Goal: Task Accomplishment & Management: Use online tool/utility

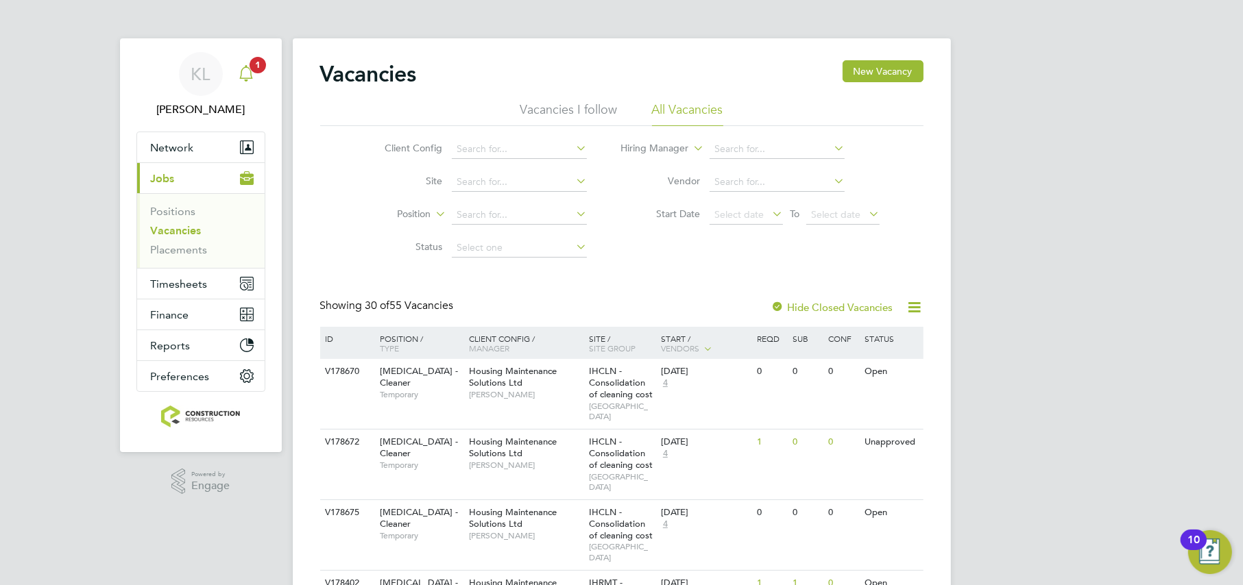
click at [260, 71] on span "1" at bounding box center [258, 65] width 16 height 16
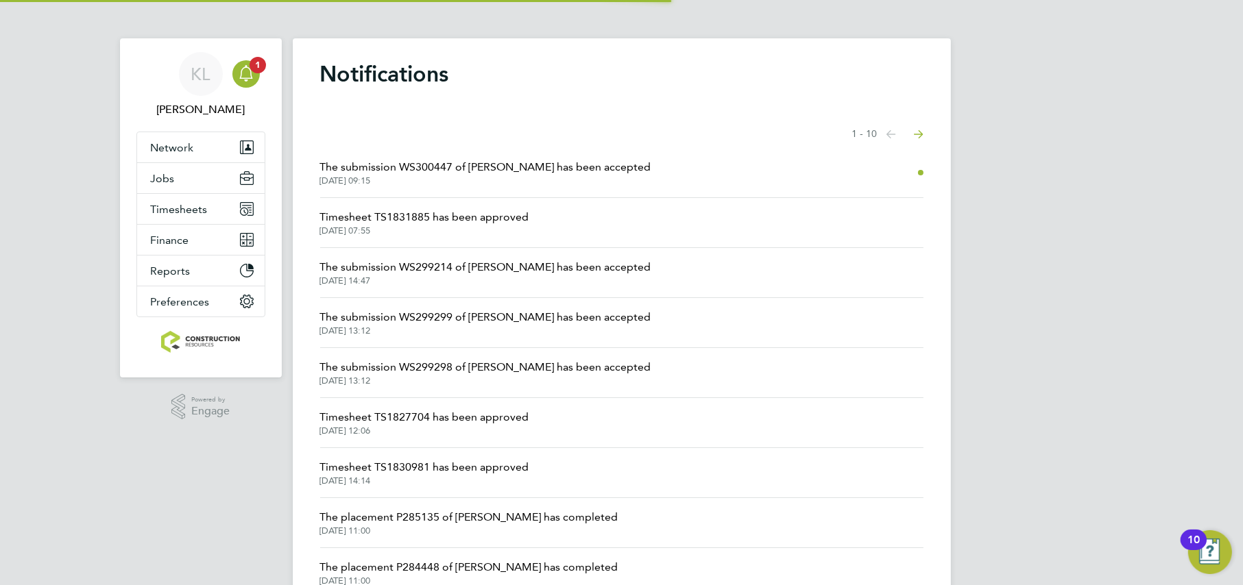
click at [380, 178] on span "01 Oct 2025, 09:15" at bounding box center [485, 180] width 331 height 11
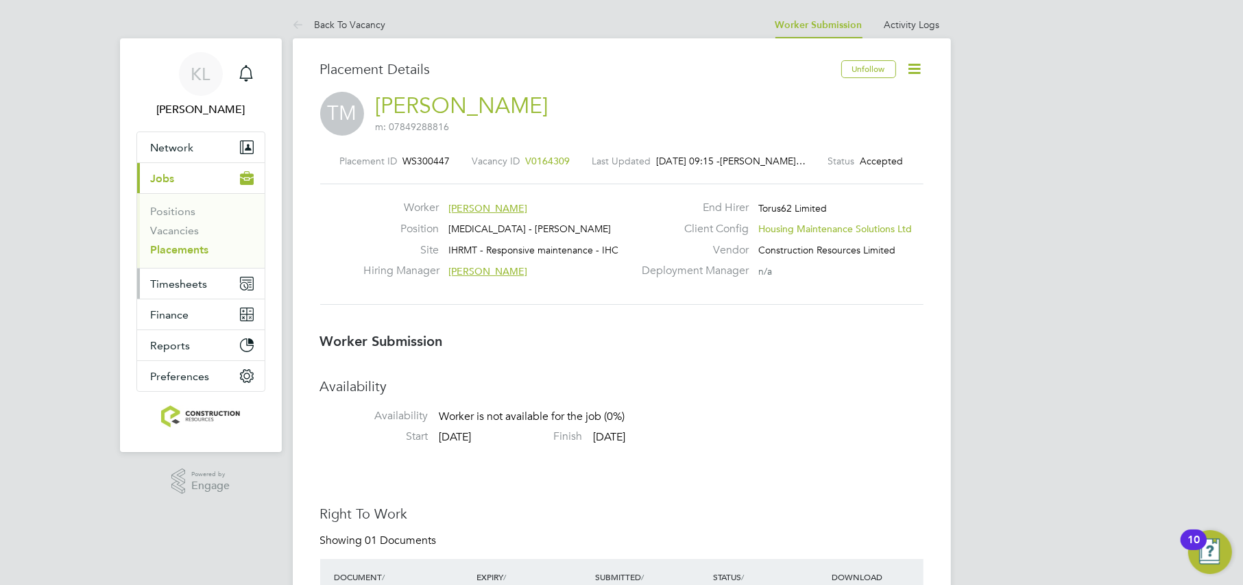
click at [172, 282] on span "Timesheets" at bounding box center [179, 284] width 57 height 13
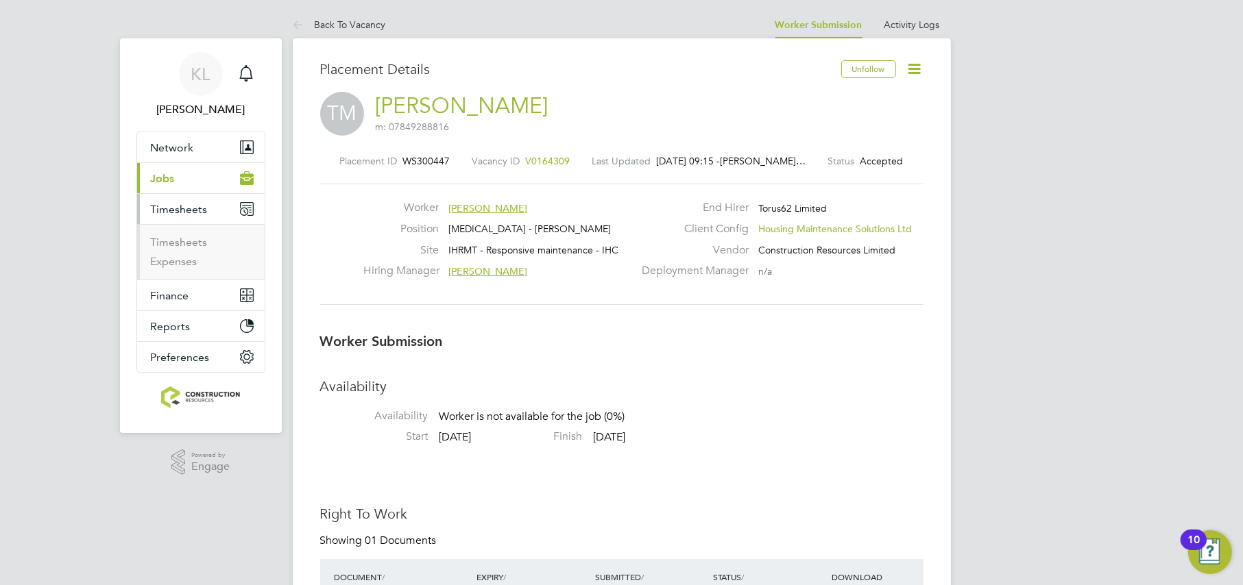
click at [193, 252] on li "Timesheets" at bounding box center [202, 245] width 103 height 19
click at [186, 234] on ul "Timesheets Expenses" at bounding box center [201, 252] width 128 height 56
click at [183, 241] on link "Timesheets" at bounding box center [179, 242] width 57 height 13
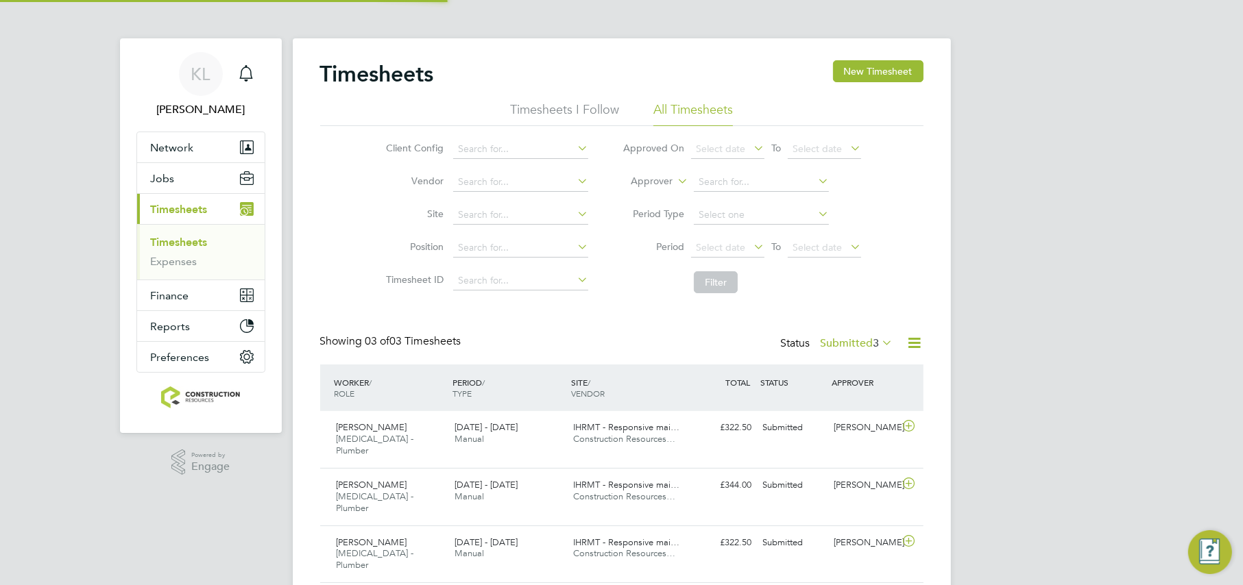
scroll to position [34, 119]
click at [842, 345] on label "Submitted 3" at bounding box center [857, 344] width 73 height 14
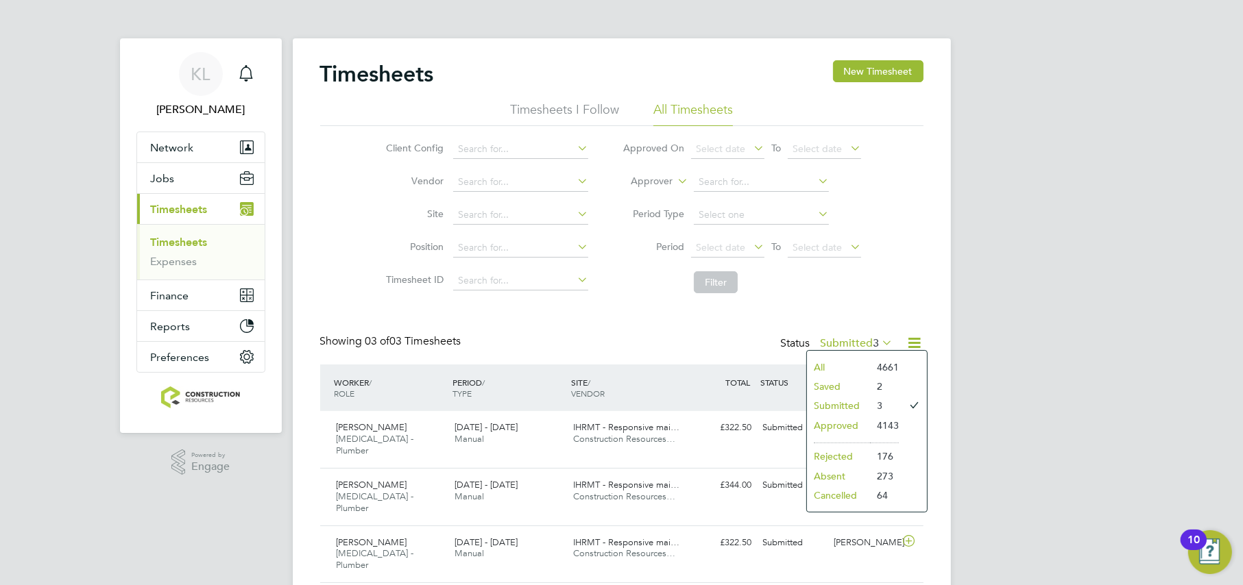
click at [825, 367] on li "All" at bounding box center [838, 367] width 63 height 19
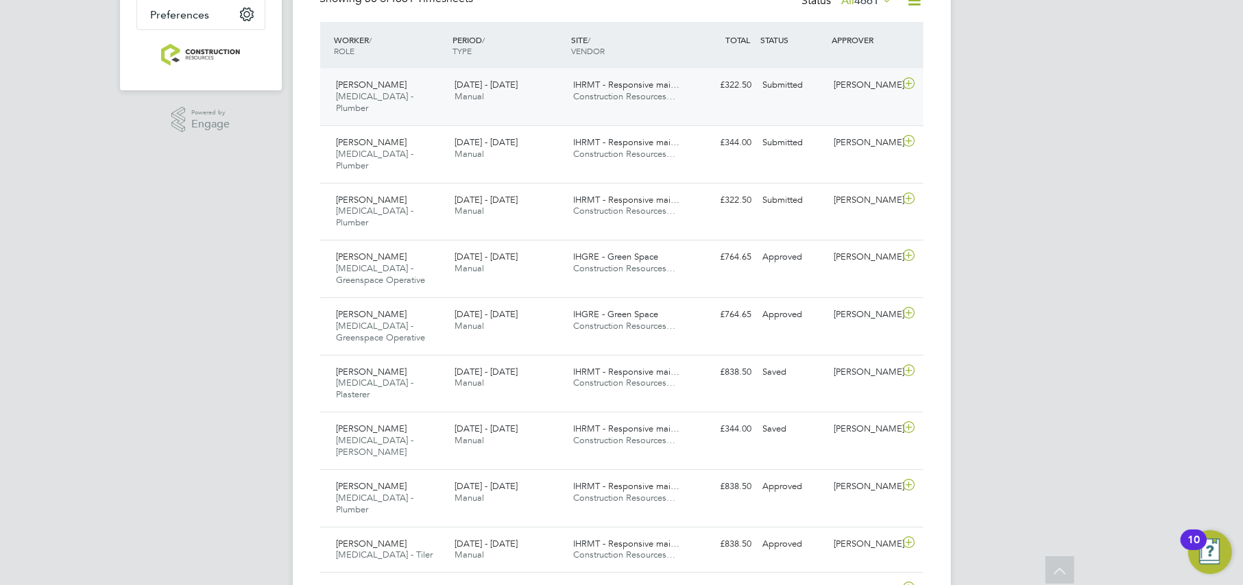
scroll to position [0, 0]
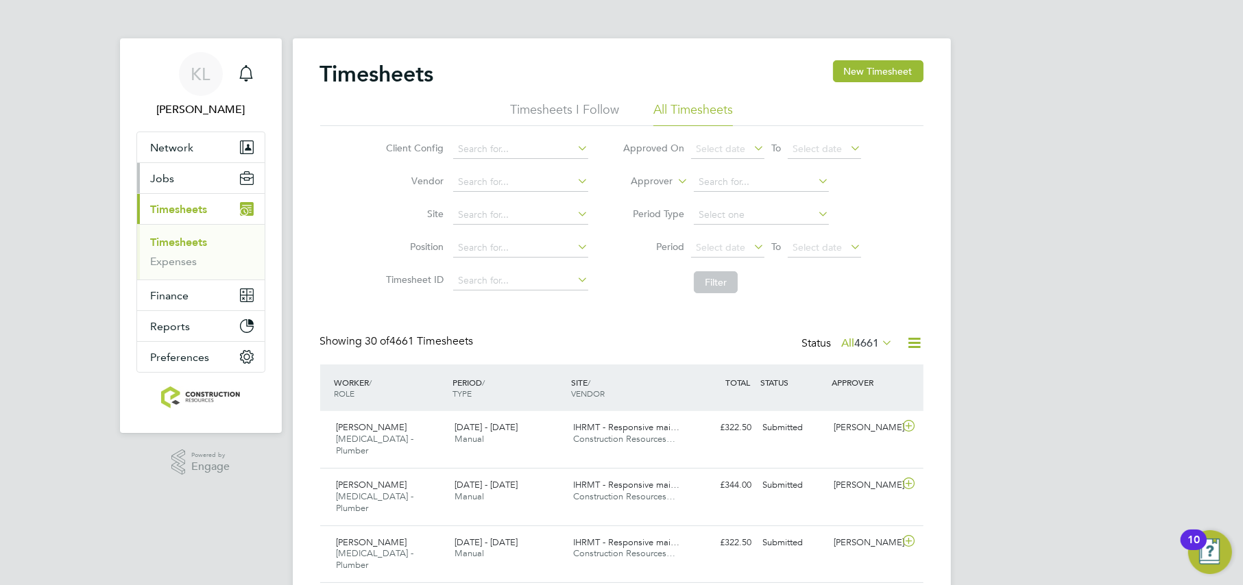
click at [165, 176] on span "Jobs" at bounding box center [163, 178] width 24 height 13
click at [343, 276] on div "Client Config Vendor Site Position Timesheet ID Approved On Select date To Sele…" at bounding box center [621, 213] width 603 height 174
click at [162, 176] on span "Jobs" at bounding box center [163, 178] width 24 height 13
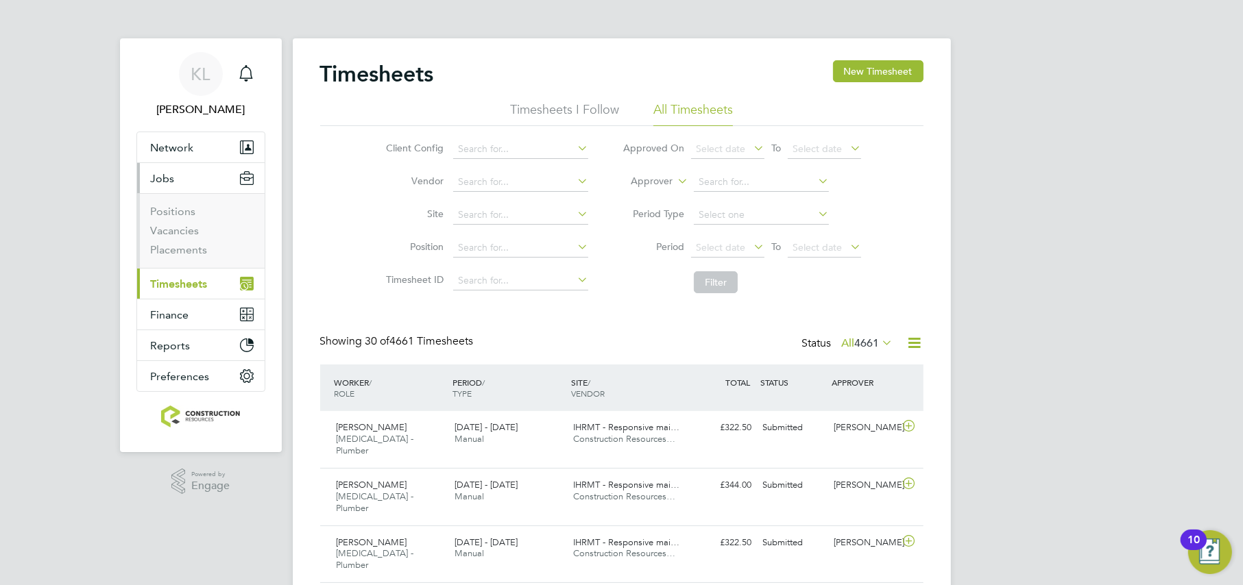
click at [157, 178] on span "Jobs" at bounding box center [163, 178] width 24 height 13
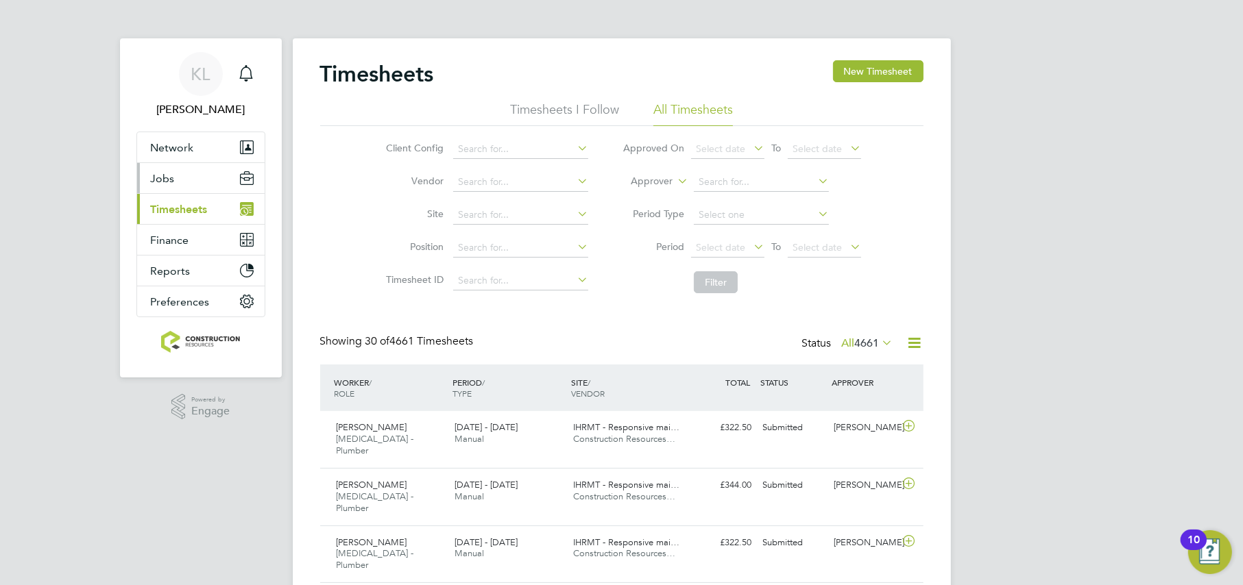
click at [157, 178] on span "Jobs" at bounding box center [163, 178] width 24 height 13
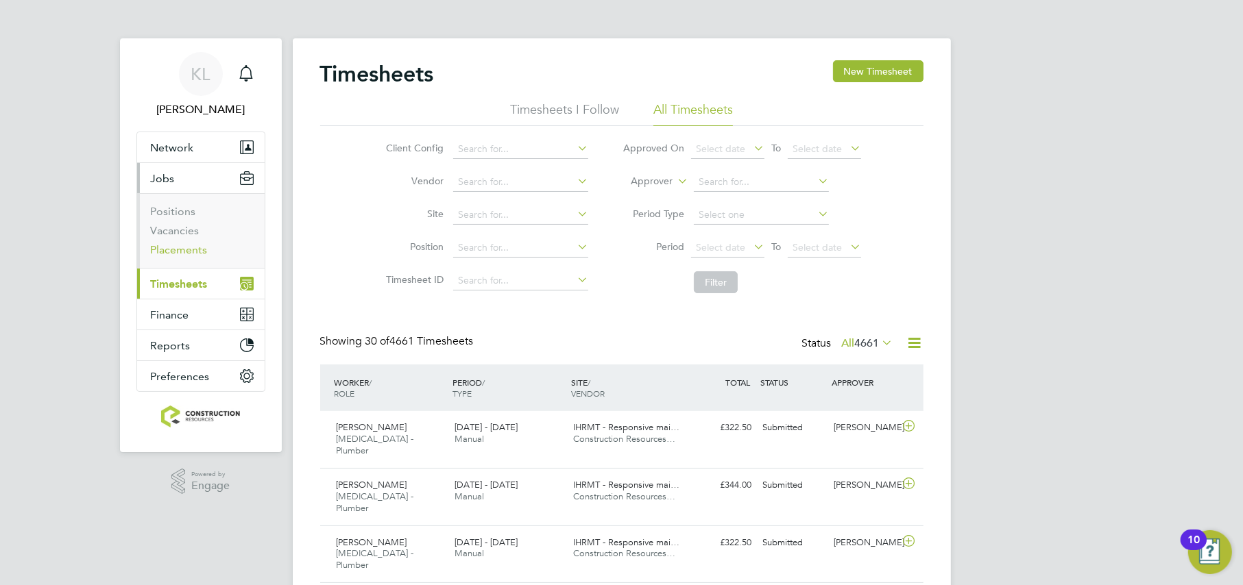
click at [182, 250] on link "Placements" at bounding box center [179, 249] width 57 height 13
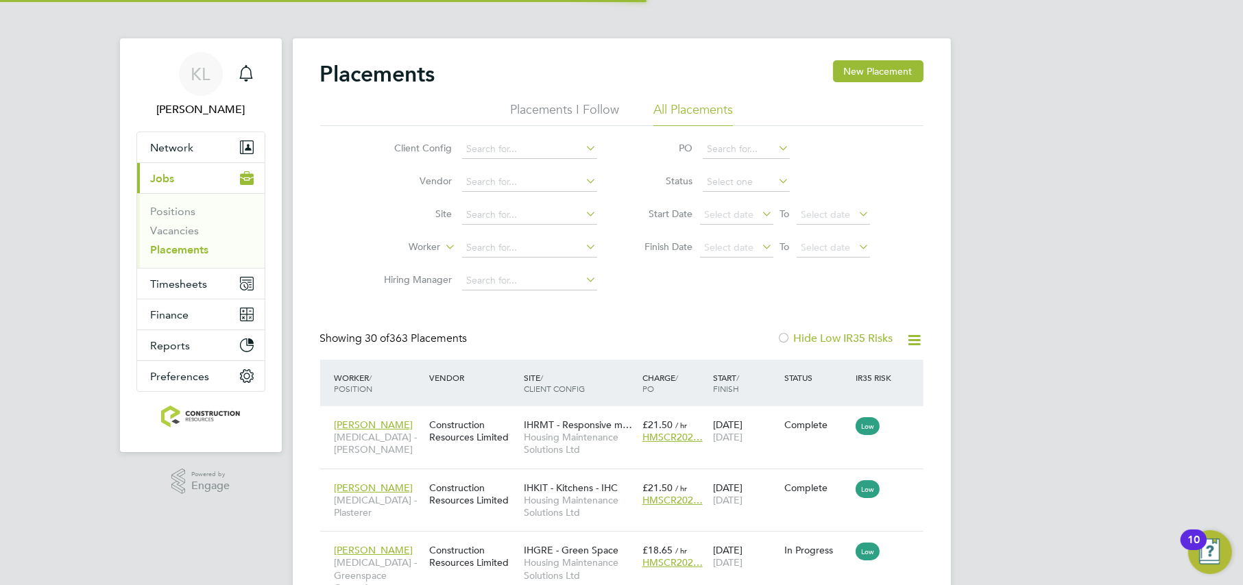
scroll to position [51, 119]
click at [171, 228] on link "Vacancies" at bounding box center [175, 230] width 49 height 13
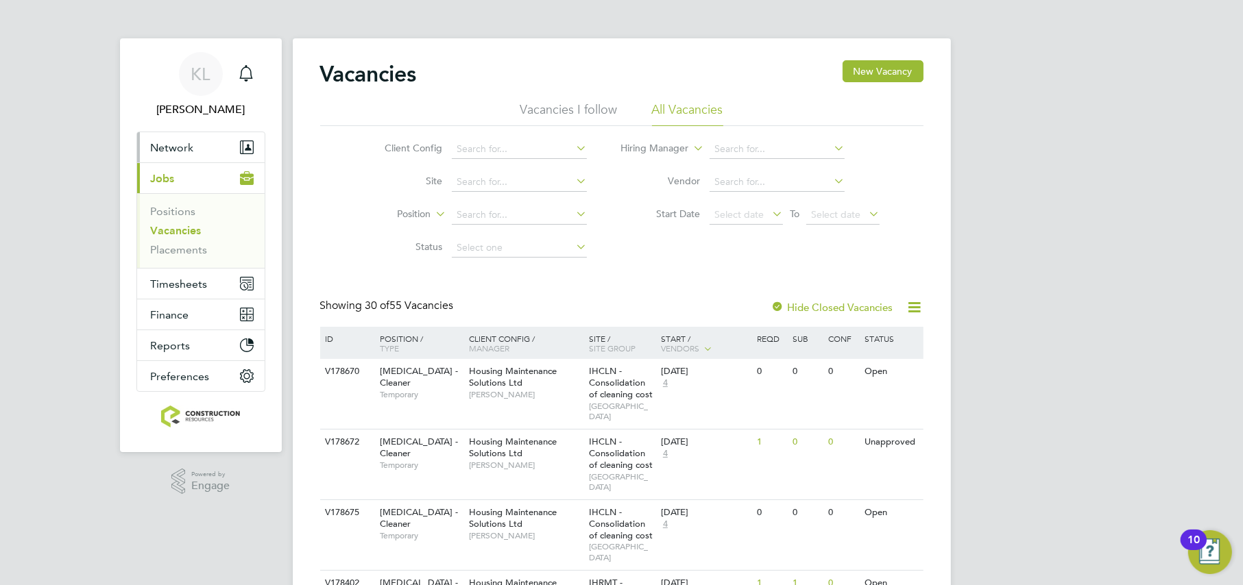
click at [169, 151] on span "Network" at bounding box center [172, 147] width 43 height 13
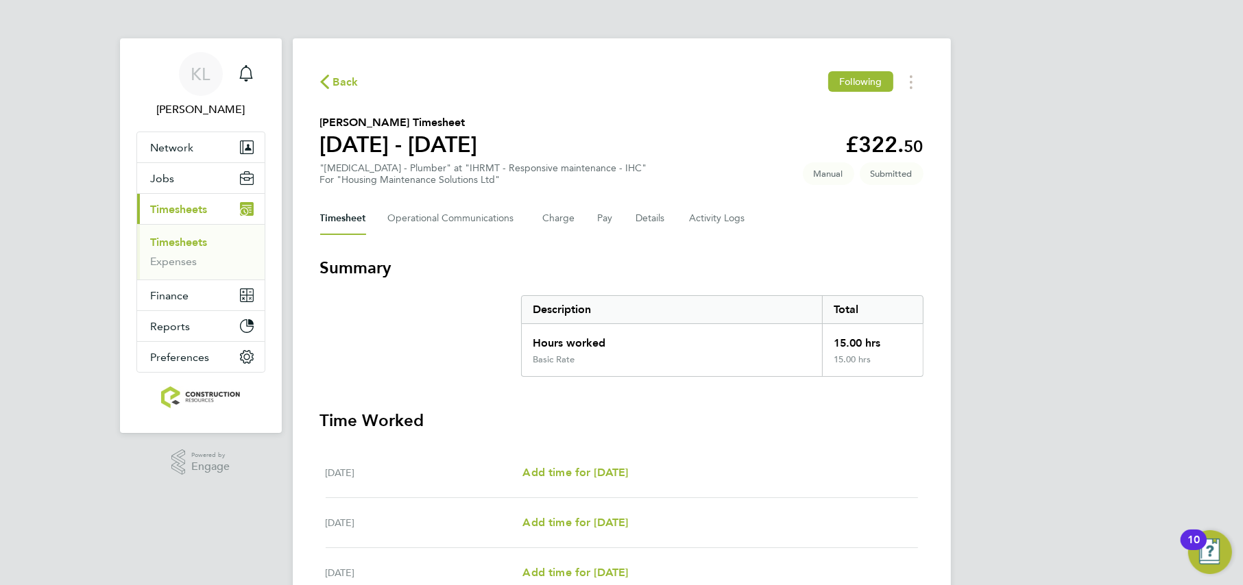
click at [335, 89] on span "Back" at bounding box center [345, 82] width 25 height 16
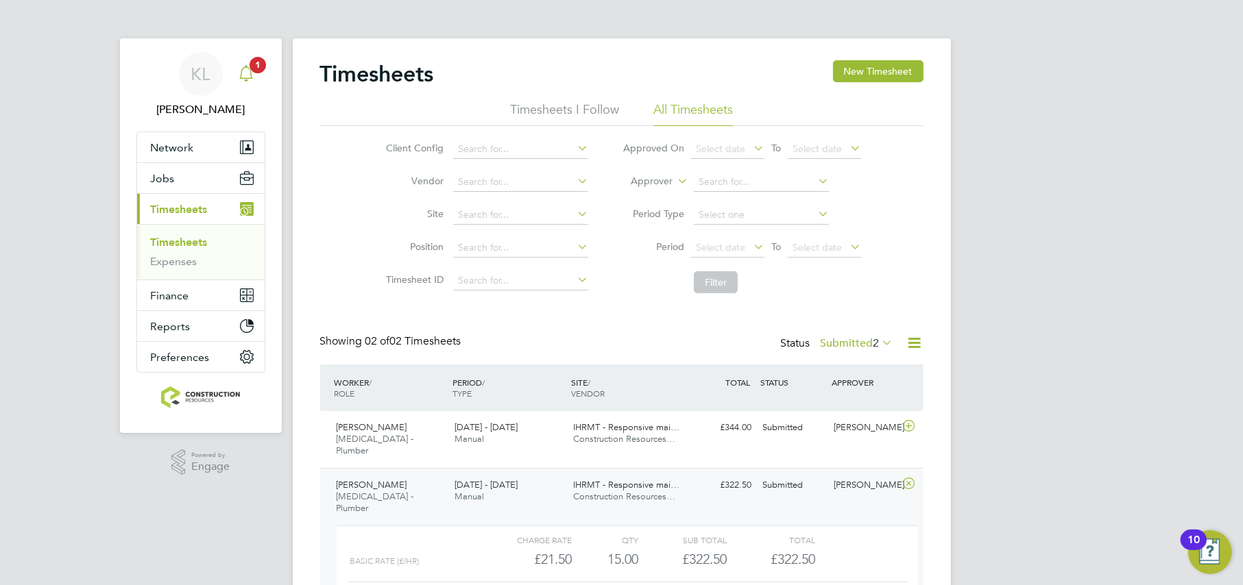
click at [235, 90] on link "Notifications 1" at bounding box center [245, 74] width 27 height 44
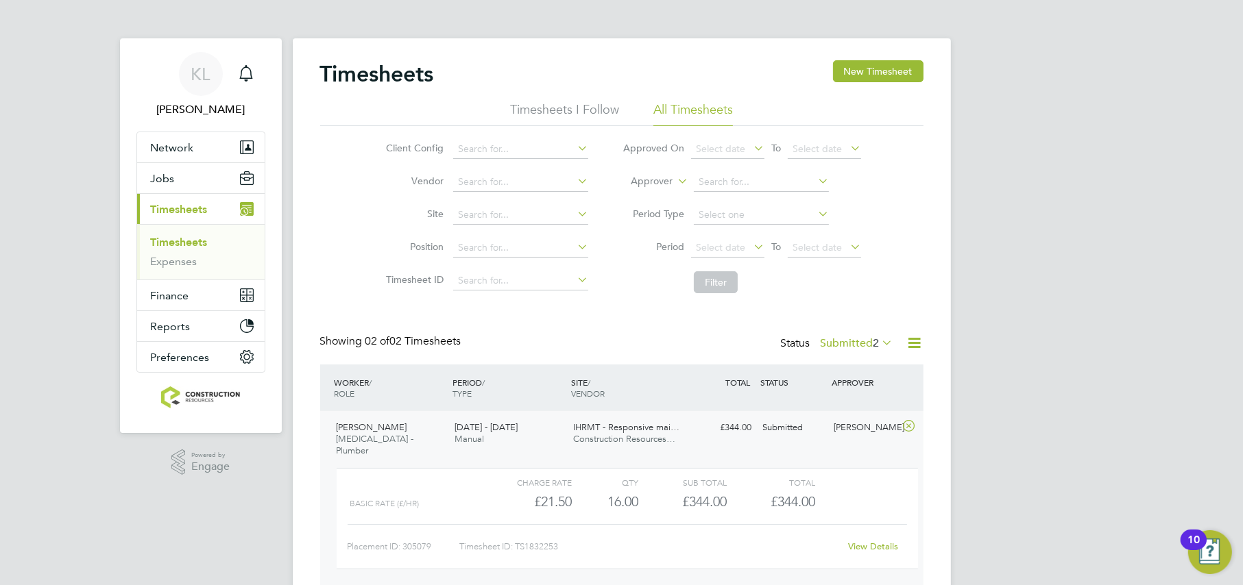
click at [398, 427] on div "David Titchen HMS - Plumber 22 - 28 Sep 2025" at bounding box center [390, 440] width 119 height 46
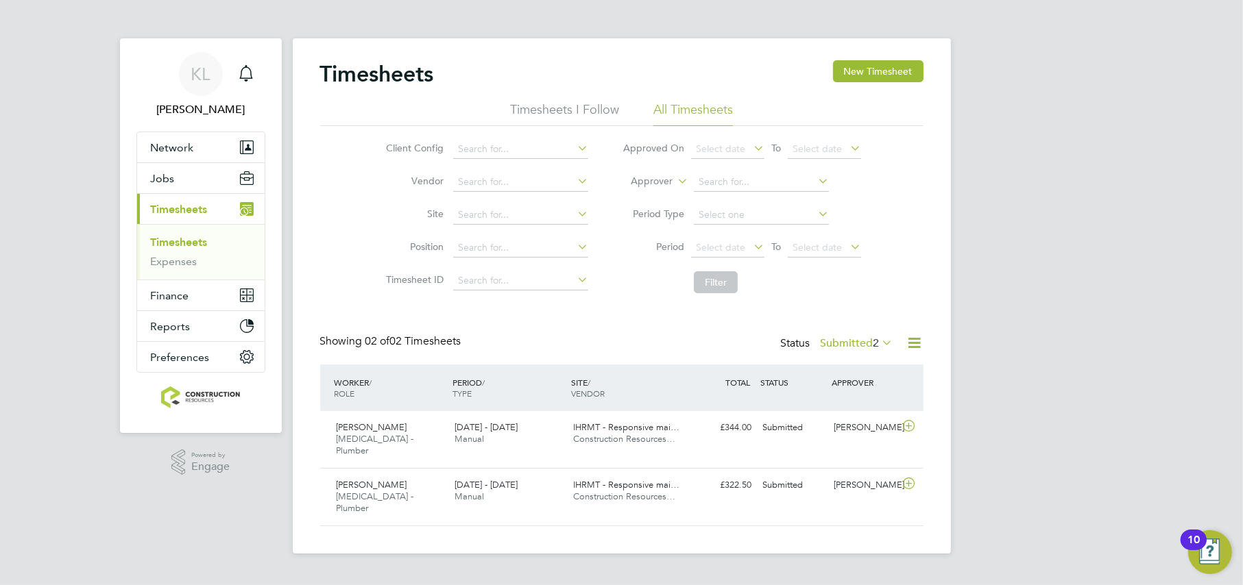
click at [858, 348] on label "Submitted 2" at bounding box center [857, 344] width 73 height 14
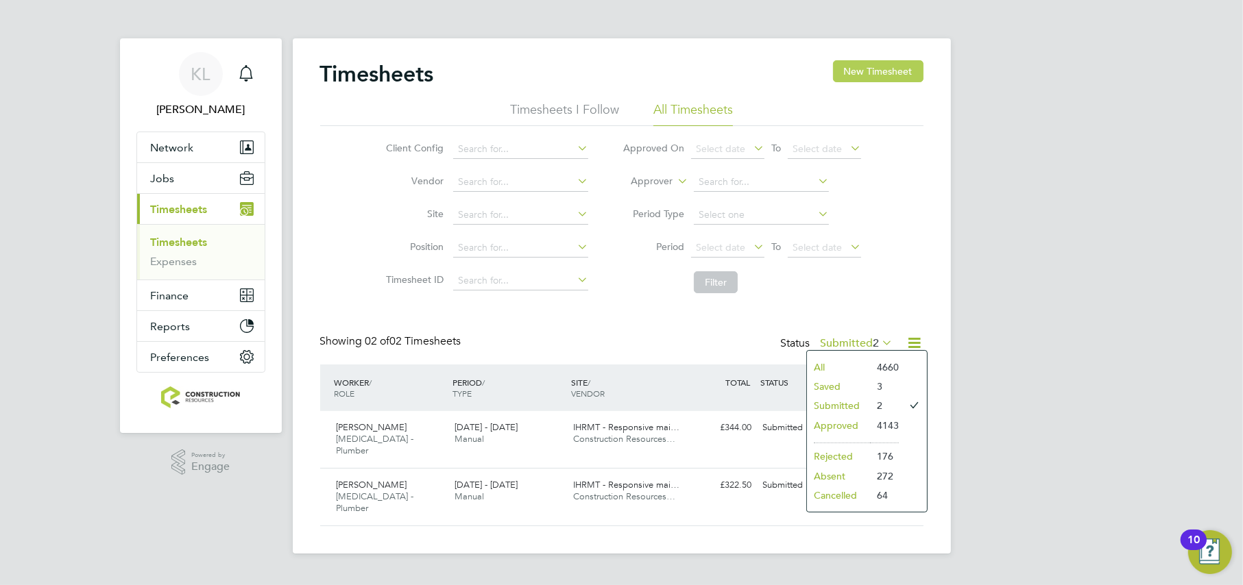
drag, startPoint x: 908, startPoint y: 47, endPoint x: 913, endPoint y: 69, distance: 23.1
click at [910, 62] on div "Timesheets New Timesheet Timesheets I Follow All Timesheets Client Config Vendo…" at bounding box center [622, 295] width 658 height 515
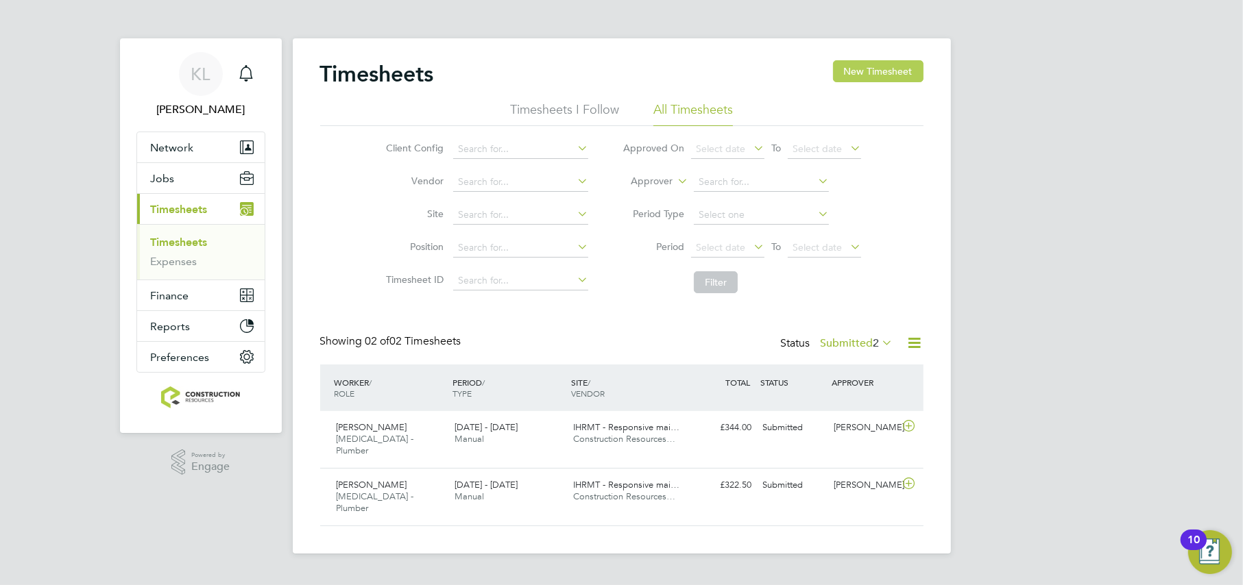
click at [913, 69] on button "New Timesheet" at bounding box center [878, 71] width 90 height 22
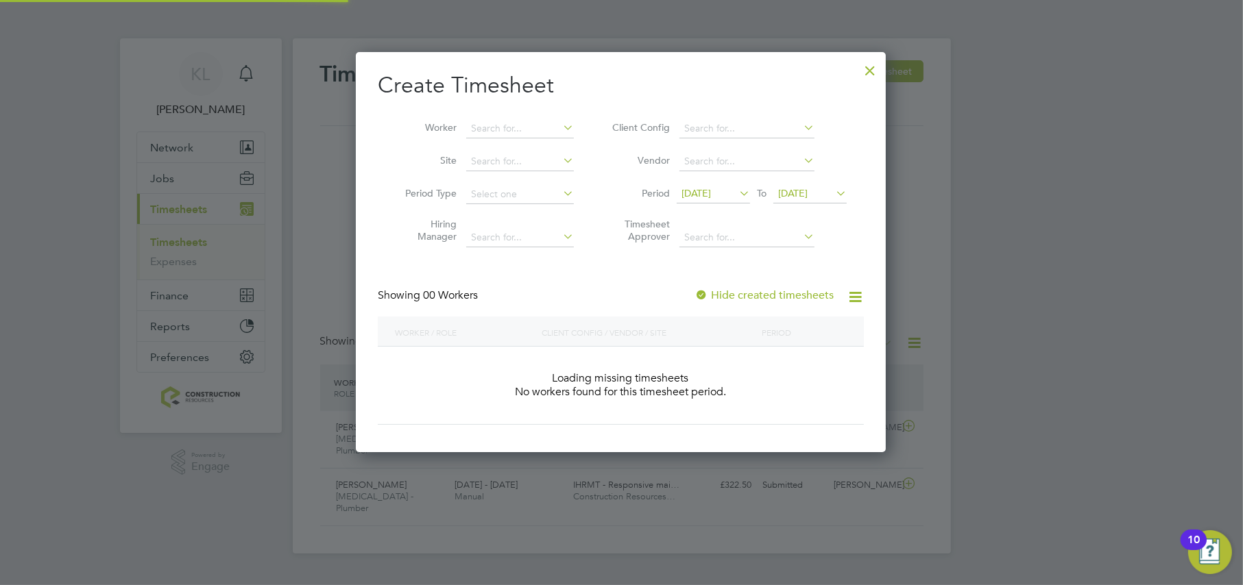
scroll to position [6, 6]
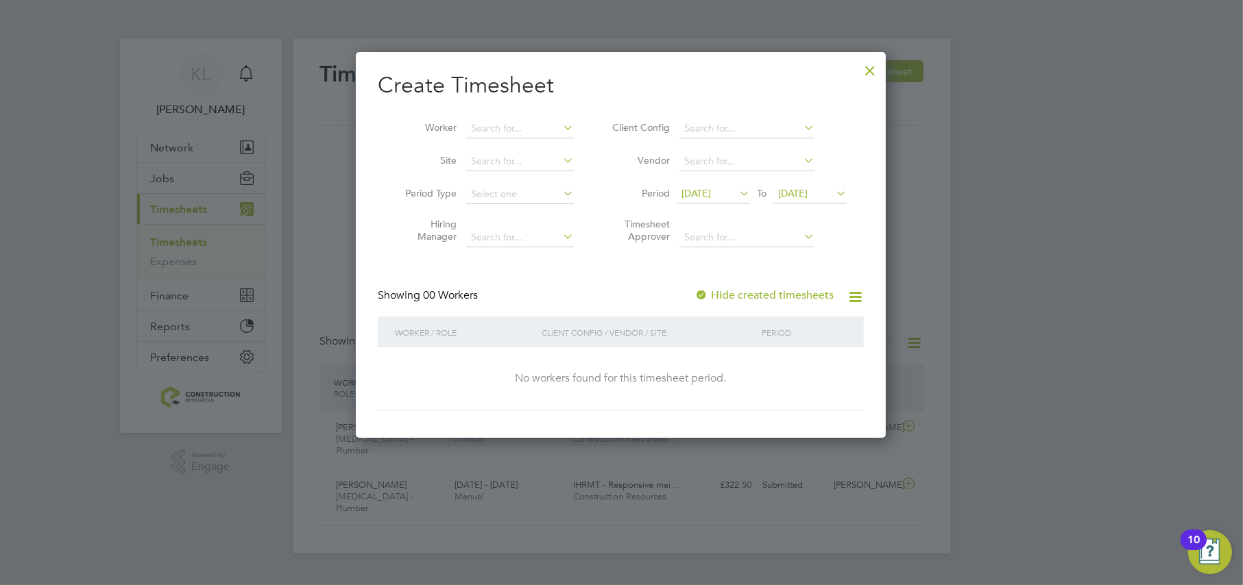
drag, startPoint x: 855, startPoint y: 64, endPoint x: 872, endPoint y: 66, distance: 17.3
click at [864, 65] on div "Create Timesheet Worker Site Period Type Hiring Manager Client Config Vendor Pe…" at bounding box center [621, 245] width 530 height 386
click at [872, 67] on div at bounding box center [870, 67] width 25 height 25
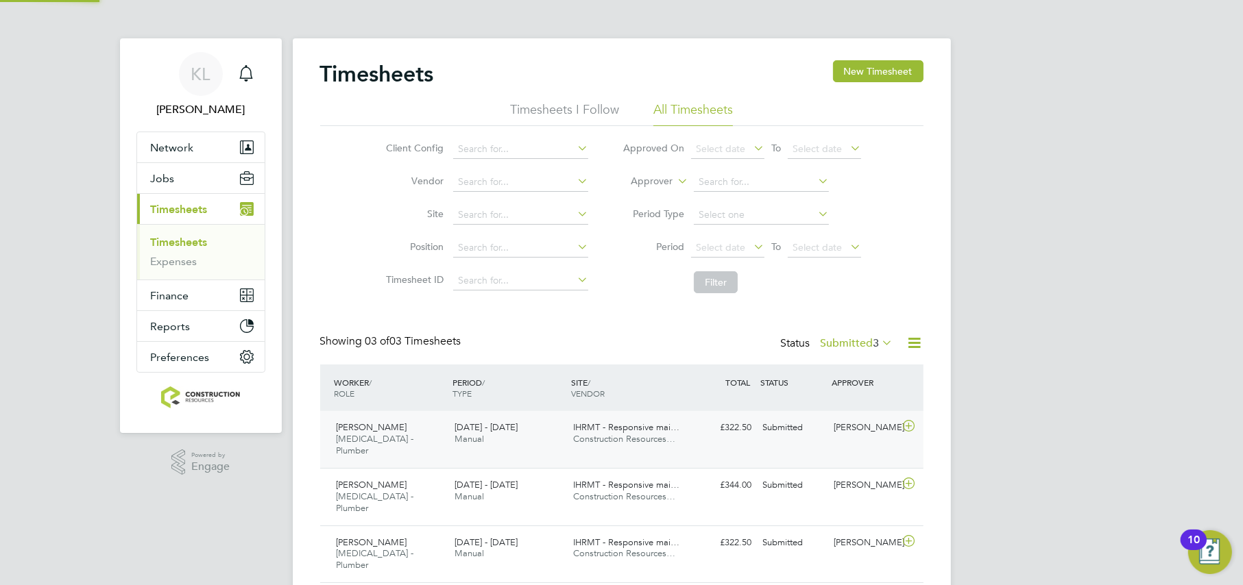
scroll to position [34, 119]
